Goal: Information Seeking & Learning: Learn about a topic

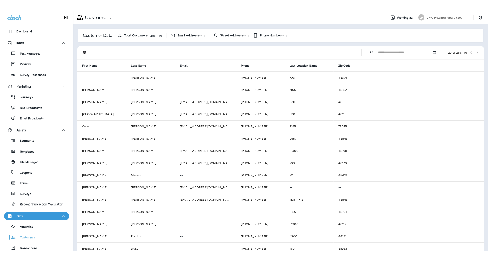
scroll to position [49, 0]
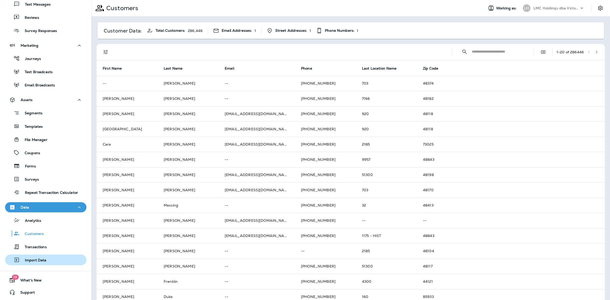
click at [43, 263] on div "Import Data" at bounding box center [26, 260] width 39 height 8
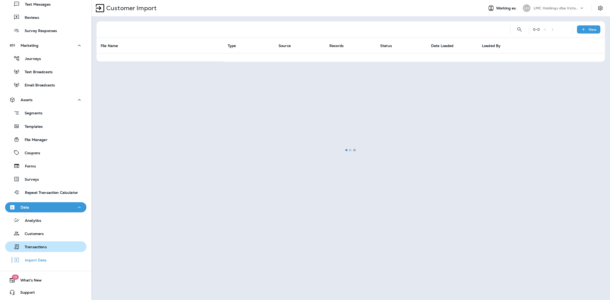
click at [39, 246] on p "Transactions" at bounding box center [33, 247] width 27 height 5
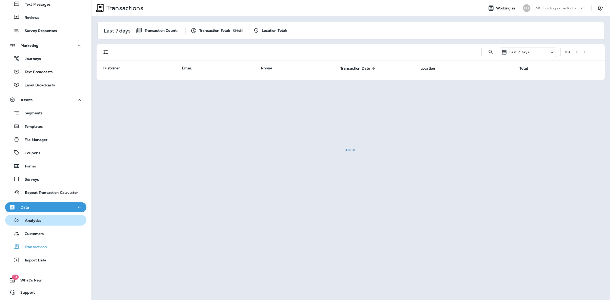
click at [37, 221] on p "Analytics" at bounding box center [30, 221] width 21 height 5
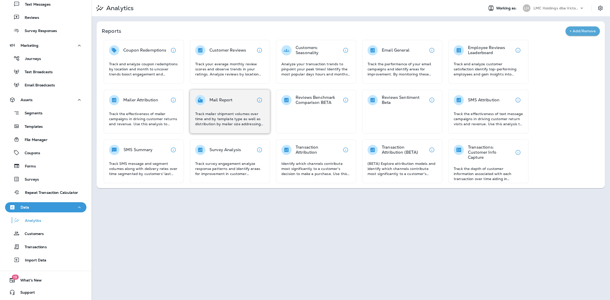
click at [247, 117] on p "Track mailer shipment volumes over time and by template type as well as distrib…" at bounding box center [229, 118] width 69 height 15
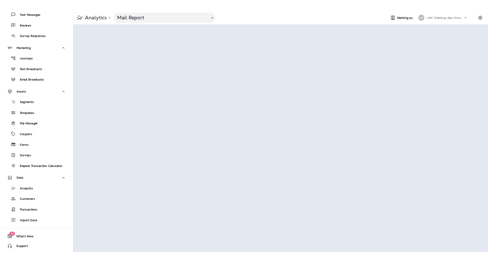
scroll to position [49, 0]
